Goal: Navigation & Orientation: Find specific page/section

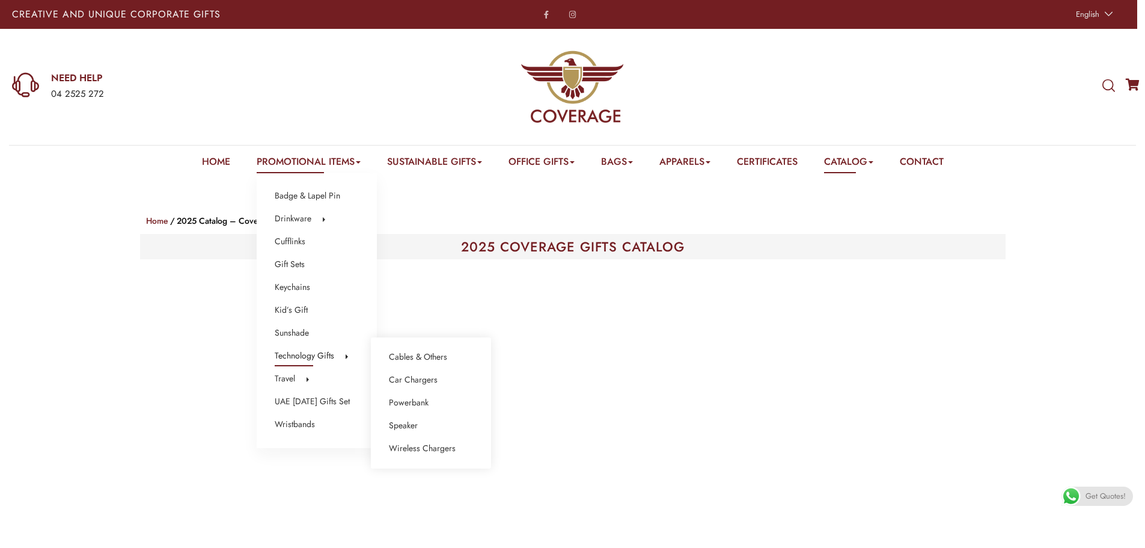
click at [305, 355] on link "Technology Gifts" at bounding box center [305, 356] width 60 height 16
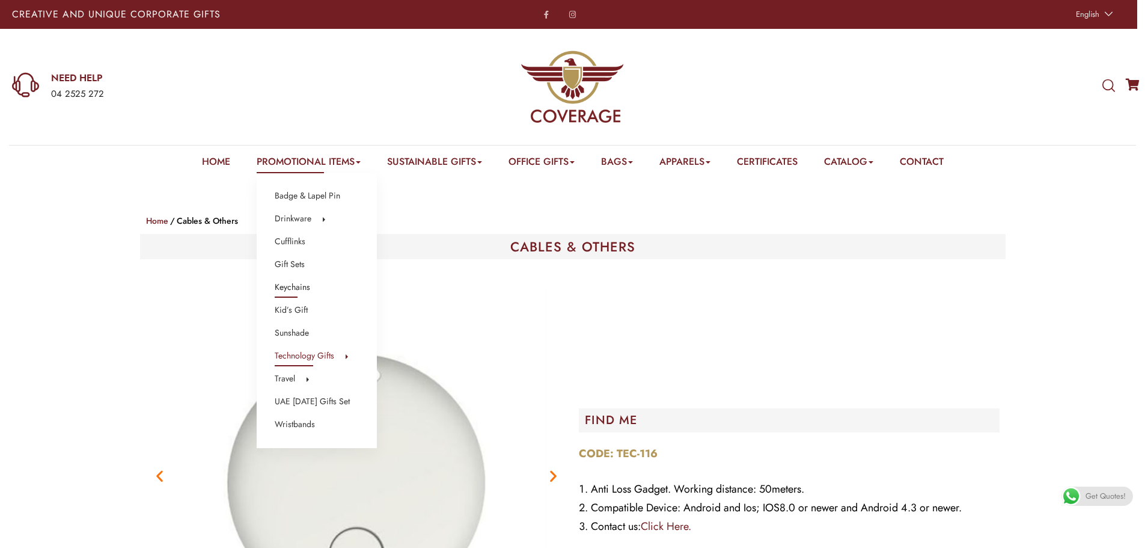
click at [284, 289] on link "Keychains" at bounding box center [292, 287] width 35 height 16
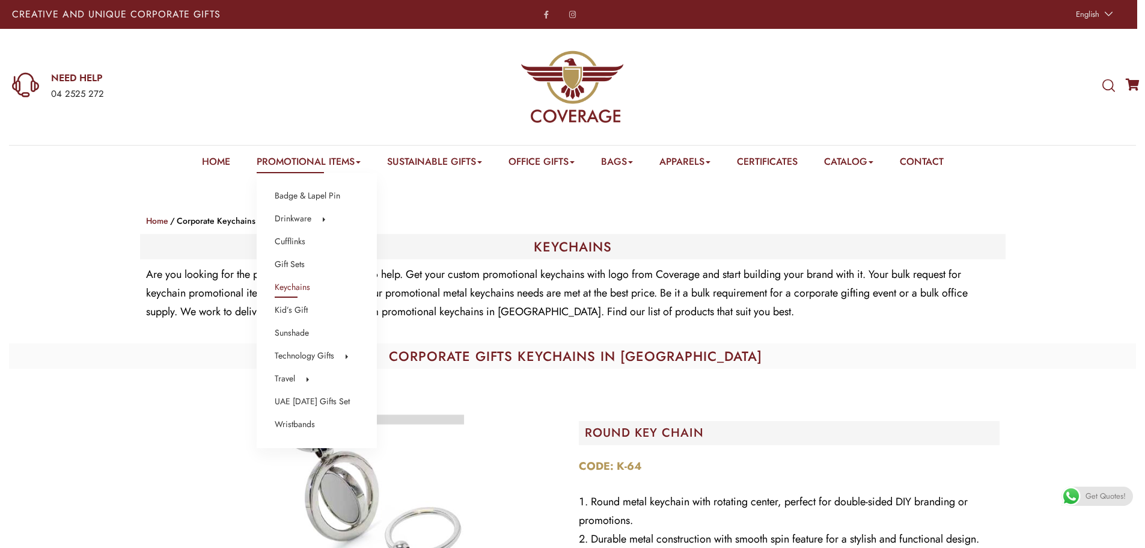
click at [308, 157] on link "Promotional Items" at bounding box center [309, 163] width 104 height 19
click at [275, 213] on link "Drinkware" at bounding box center [293, 219] width 37 height 16
click at [412, 221] on link "Bottles" at bounding box center [400, 220] width 23 height 16
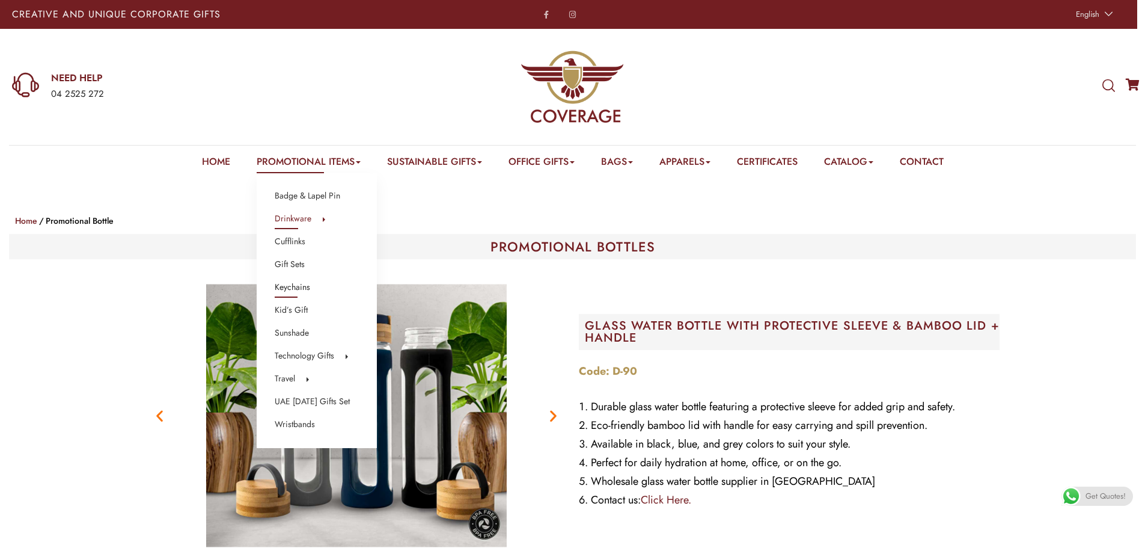
click at [284, 289] on link "Keychains" at bounding box center [292, 287] width 35 height 16
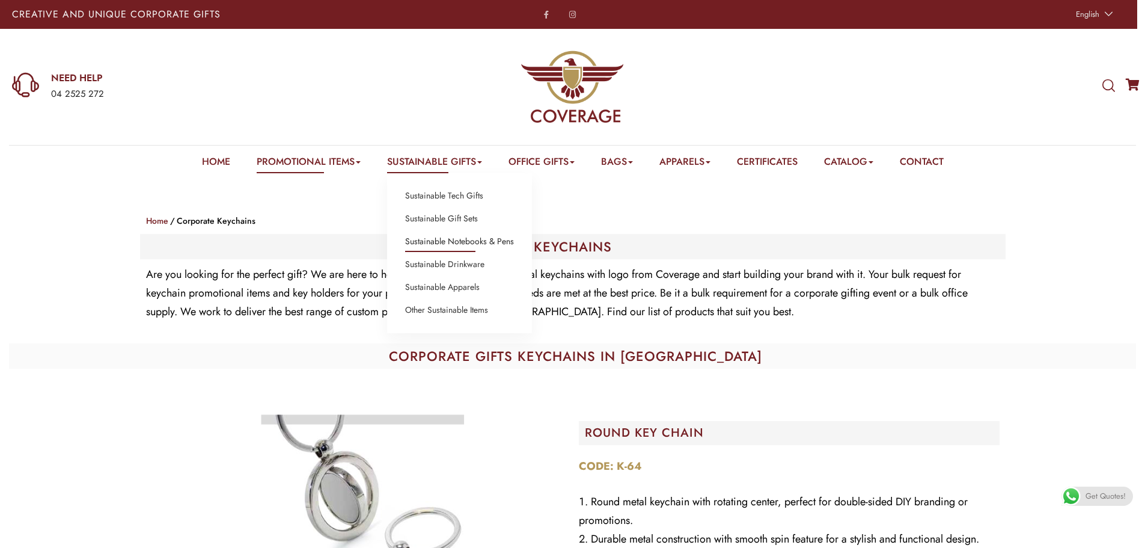
click at [449, 242] on link "Sustainable Notebooks & Pens" at bounding box center [459, 242] width 109 height 16
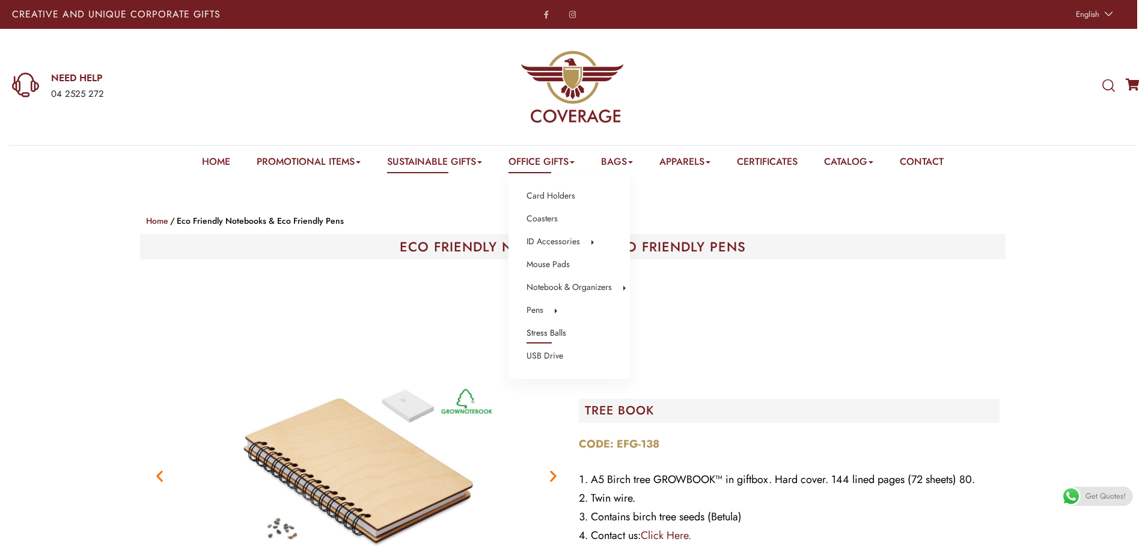
click at [531, 332] on link "Stress Balls" at bounding box center [547, 333] width 40 height 16
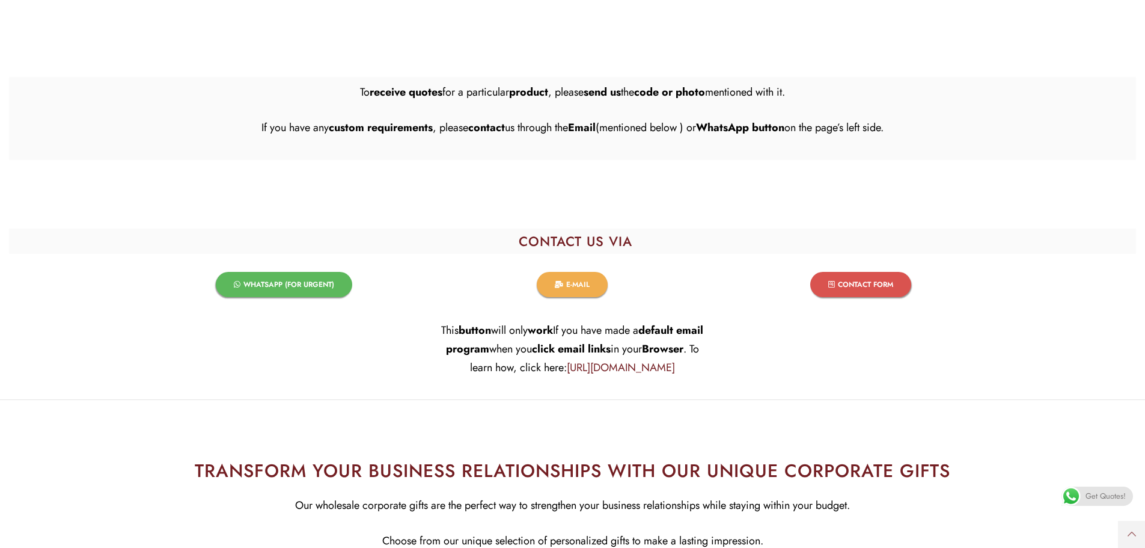
scroll to position [3606, 0]
